Goal: Information Seeking & Learning: Learn about a topic

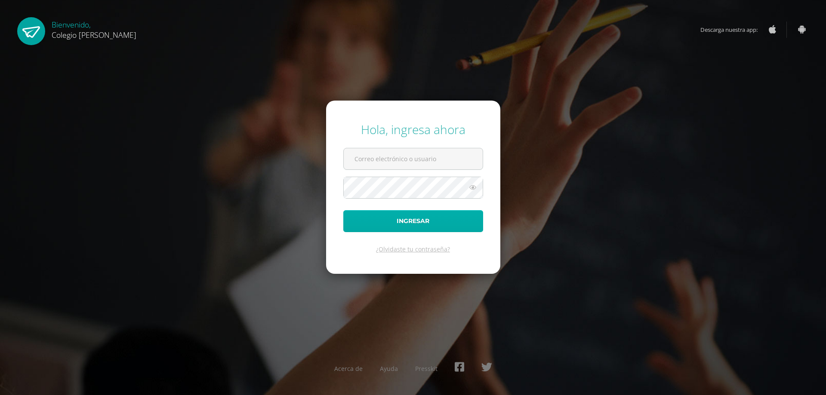
type input "[EMAIL_ADDRESS][DOMAIN_NAME]"
click at [407, 221] on button "Ingresar" at bounding box center [413, 221] width 140 height 22
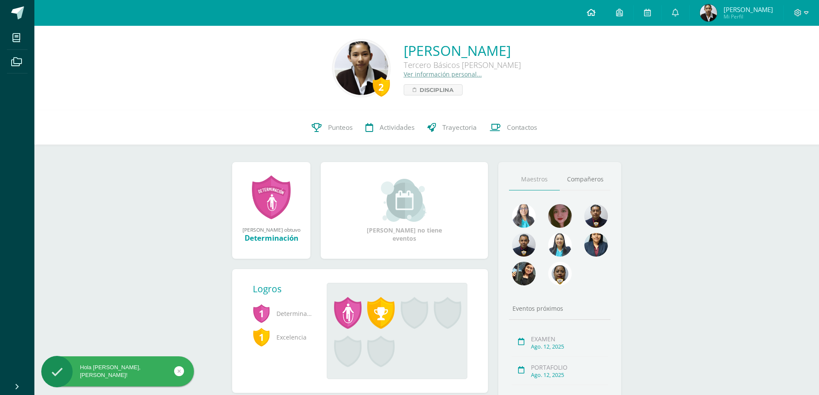
click at [595, 16] on span at bounding box center [591, 12] width 9 height 9
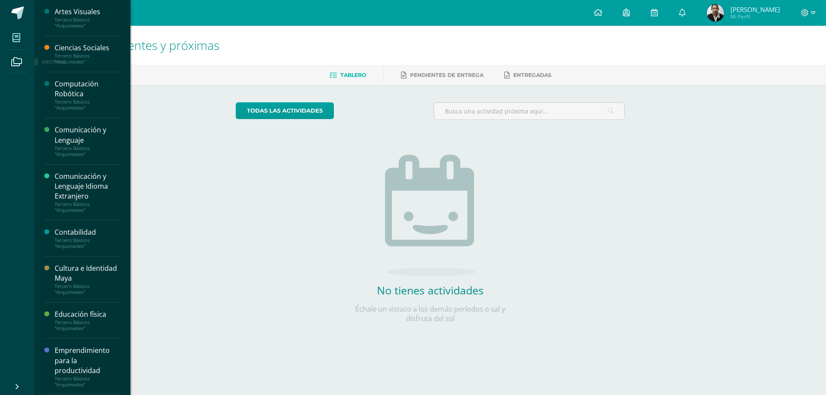
click at [15, 48] on link "Mis cursos" at bounding box center [17, 38] width 21 height 24
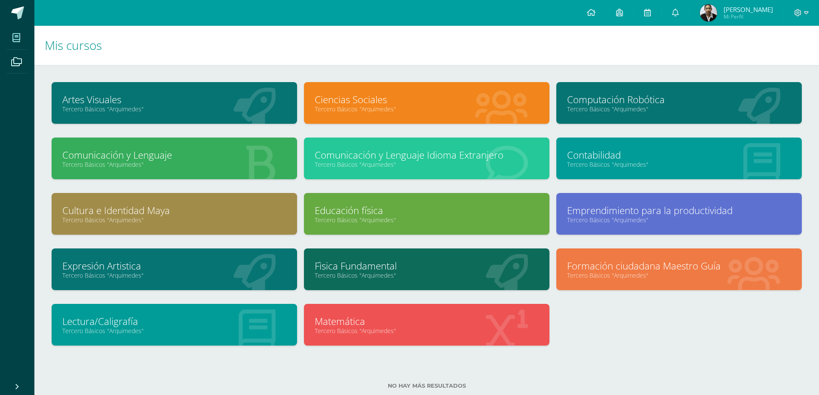
click at [673, 101] on link "Computación Robótica" at bounding box center [679, 99] width 224 height 13
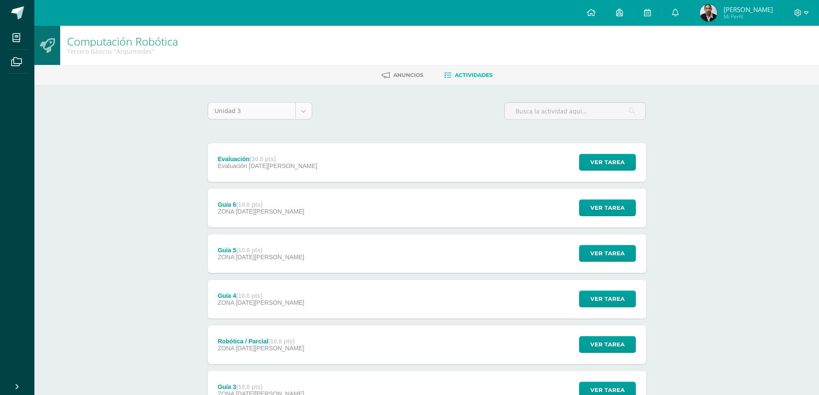
click at [305, 108] on body "Mis cursos Archivos Cerrar panel Artes Visuales Tercero Básicos "[PERSON_NAME]"…" at bounding box center [409, 279] width 819 height 558
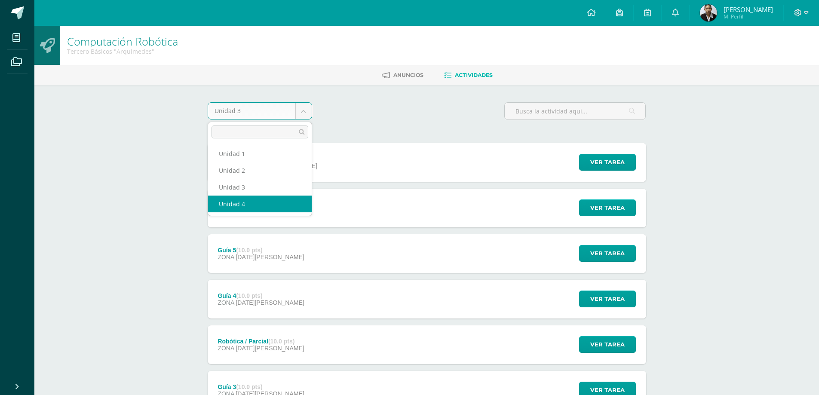
select select "Unidad 4"
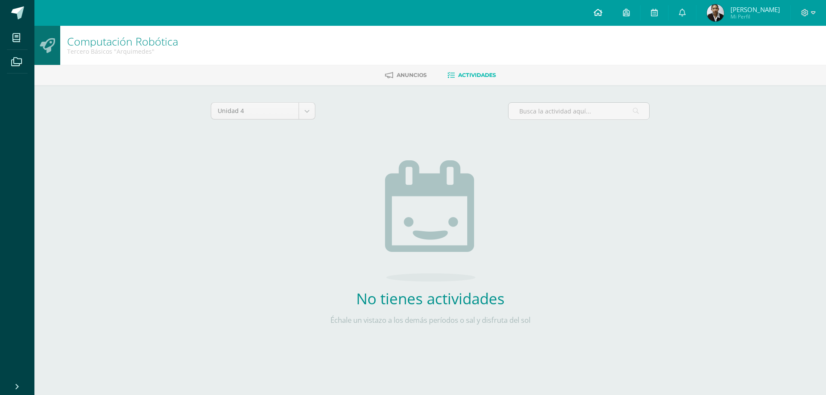
click at [602, 10] on icon at bounding box center [597, 13] width 9 height 8
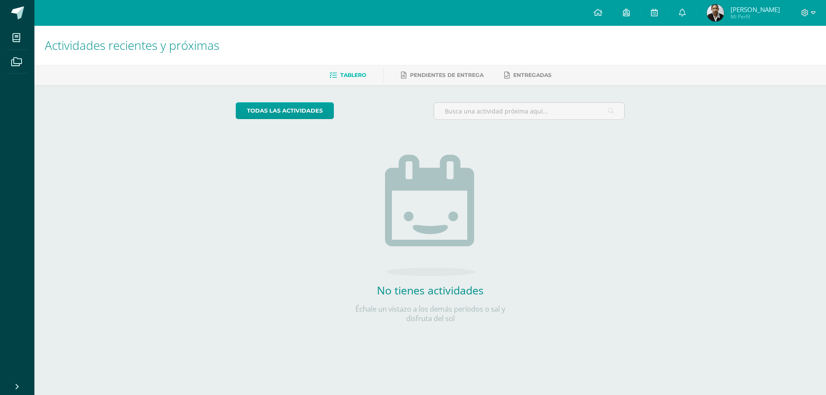
click at [398, 187] on img at bounding box center [430, 215] width 90 height 121
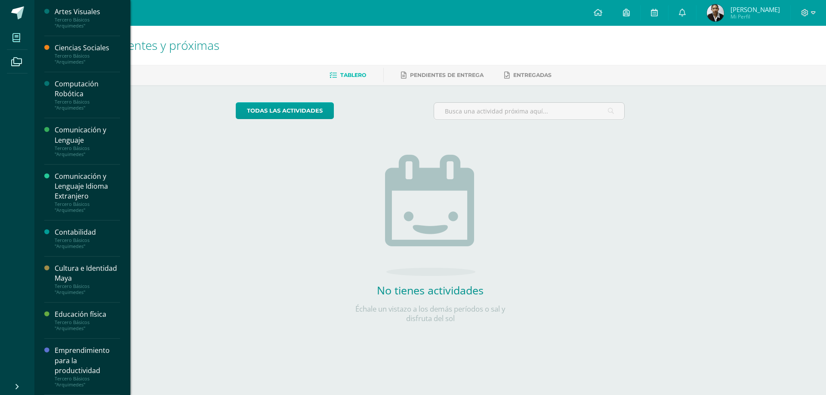
click at [16, 40] on icon at bounding box center [16, 38] width 8 height 9
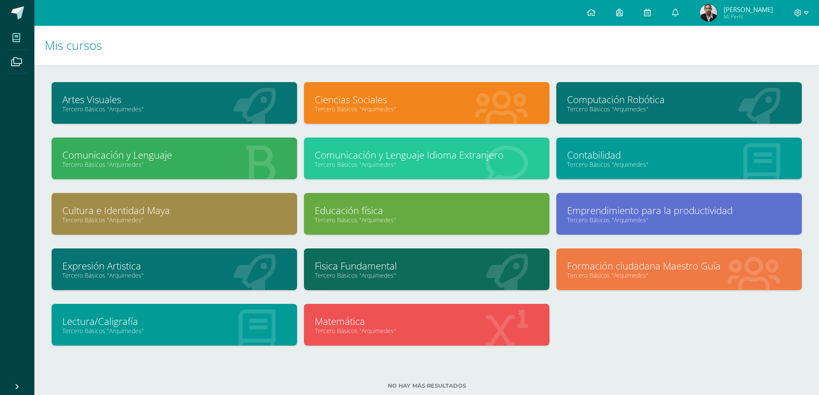
click at [601, 102] on link "Computación Robótica" at bounding box center [679, 99] width 224 height 13
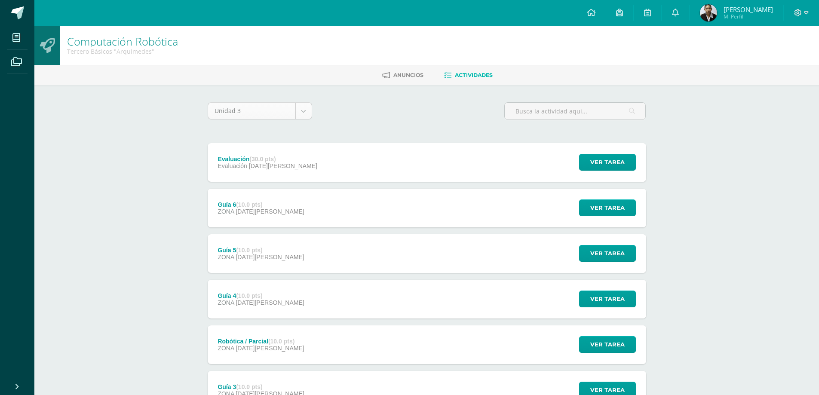
click at [303, 115] on body "Mis cursos Archivos Cerrar panel Artes Visuales Tercero Básicos "[PERSON_NAME]"…" at bounding box center [409, 279] width 819 height 558
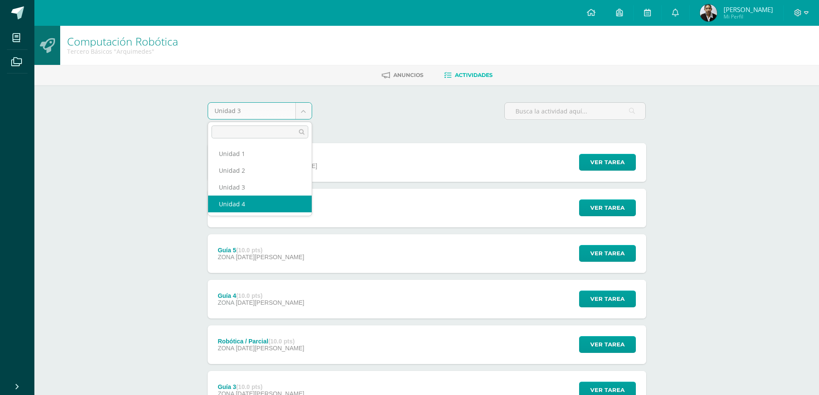
select select "Unidad 4"
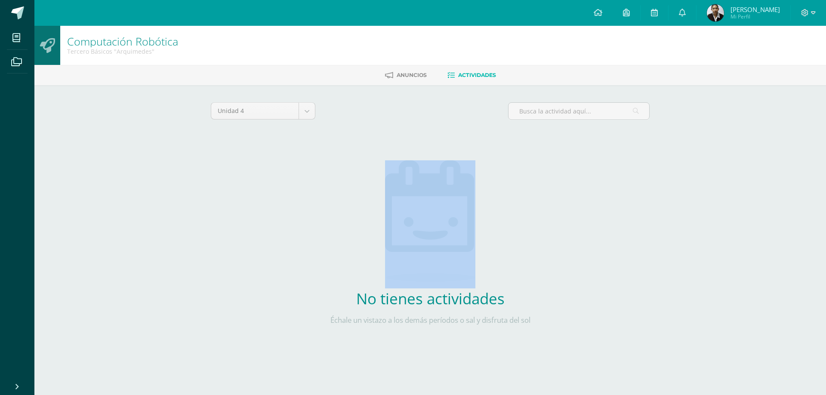
drag, startPoint x: 345, startPoint y: 304, endPoint x: 494, endPoint y: 281, distance: 150.1
click at [457, 281] on div "No tienes actividades Échale un vistazo a los demás períodos o sal y disfruta d…" at bounding box center [430, 247] width 254 height 209
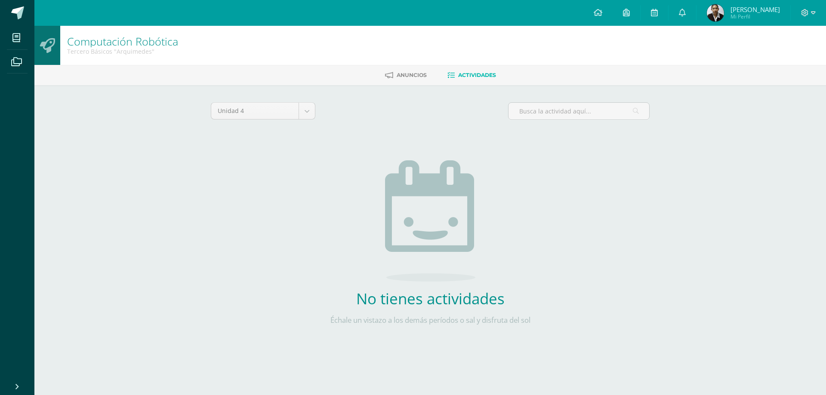
drag, startPoint x: 355, startPoint y: 189, endPoint x: 431, endPoint y: 235, distance: 88.7
click at [431, 235] on div "No tienes actividades Échale un vistazo a los demás períodos o sal y disfruta d…" at bounding box center [430, 247] width 254 height 209
click at [319, 271] on div "No tienes actividades Échale un vistazo a los demás períodos o sal y disfruta d…" at bounding box center [430, 247] width 254 height 209
drag, startPoint x: 372, startPoint y: 172, endPoint x: 516, endPoint y: 221, distance: 151.7
click at [516, 221] on div "No tienes actividades Échale un vistazo a los demás períodos o sal y disfruta d…" at bounding box center [430, 247] width 254 height 209
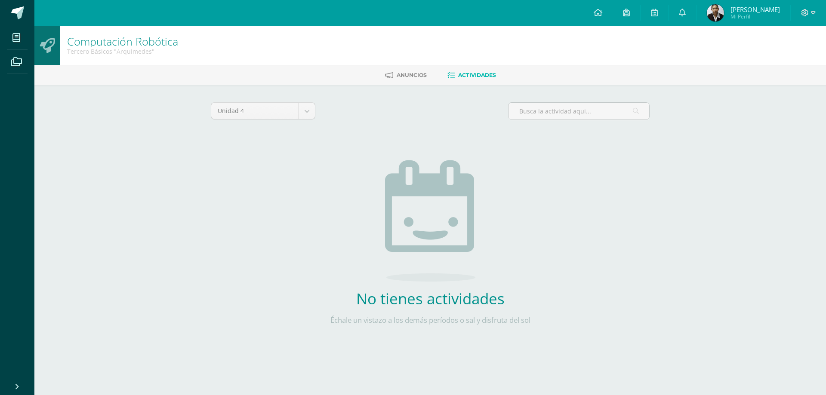
click at [322, 205] on div "No tienes actividades Échale un vistazo a los demás períodos o sal y disfruta d…" at bounding box center [430, 247] width 254 height 209
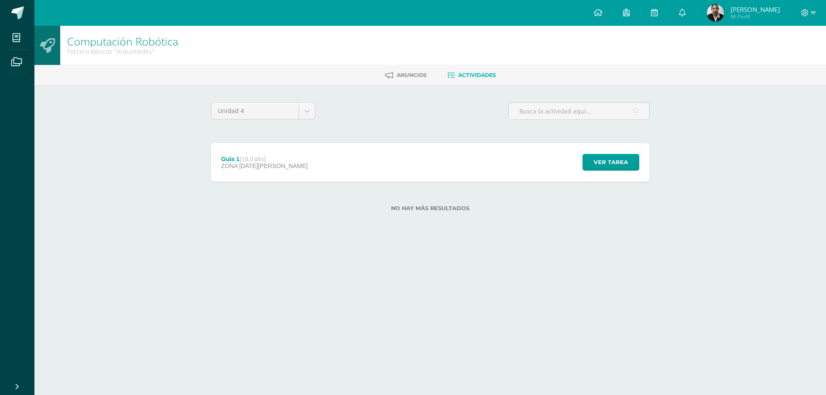
click at [366, 165] on div "Guía 1 (10.0 pts) ZONA [DATE][PERSON_NAME] Ver tarea Guía 1 Computación Robótic…" at bounding box center [430, 162] width 439 height 39
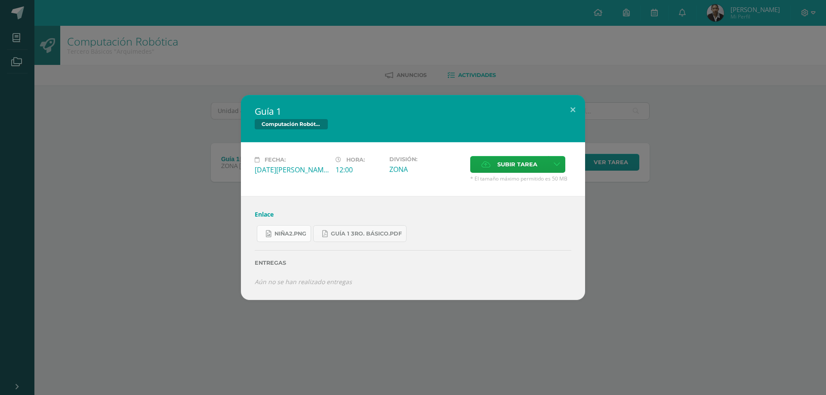
click at [295, 235] on span "niña2.png" at bounding box center [290, 233] width 32 height 7
click at [362, 234] on span "Guía 1 3ro. Básico.pdf" at bounding box center [366, 233] width 71 height 7
click at [294, 232] on span "niña2.png" at bounding box center [290, 233] width 32 height 7
